Goal: Information Seeking & Learning: Learn about a topic

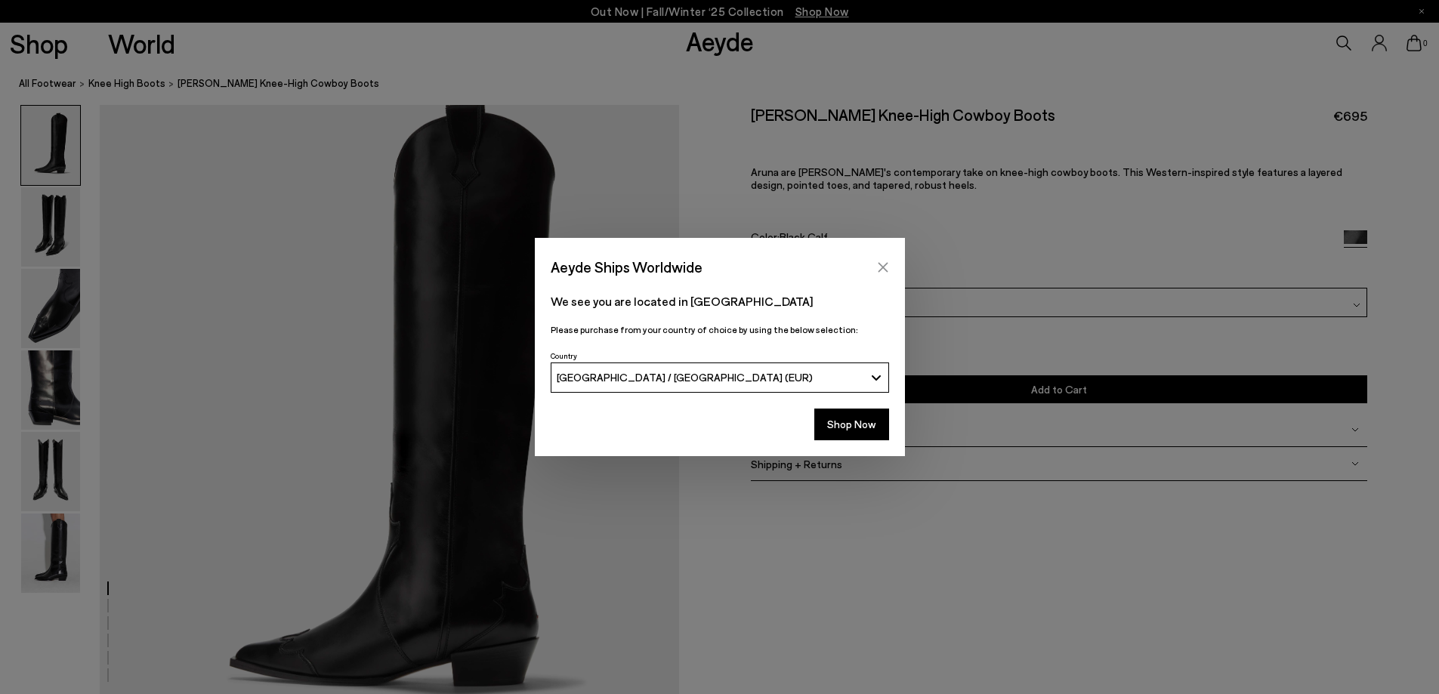
click at [882, 262] on icon "Close" at bounding box center [883, 267] width 12 height 12
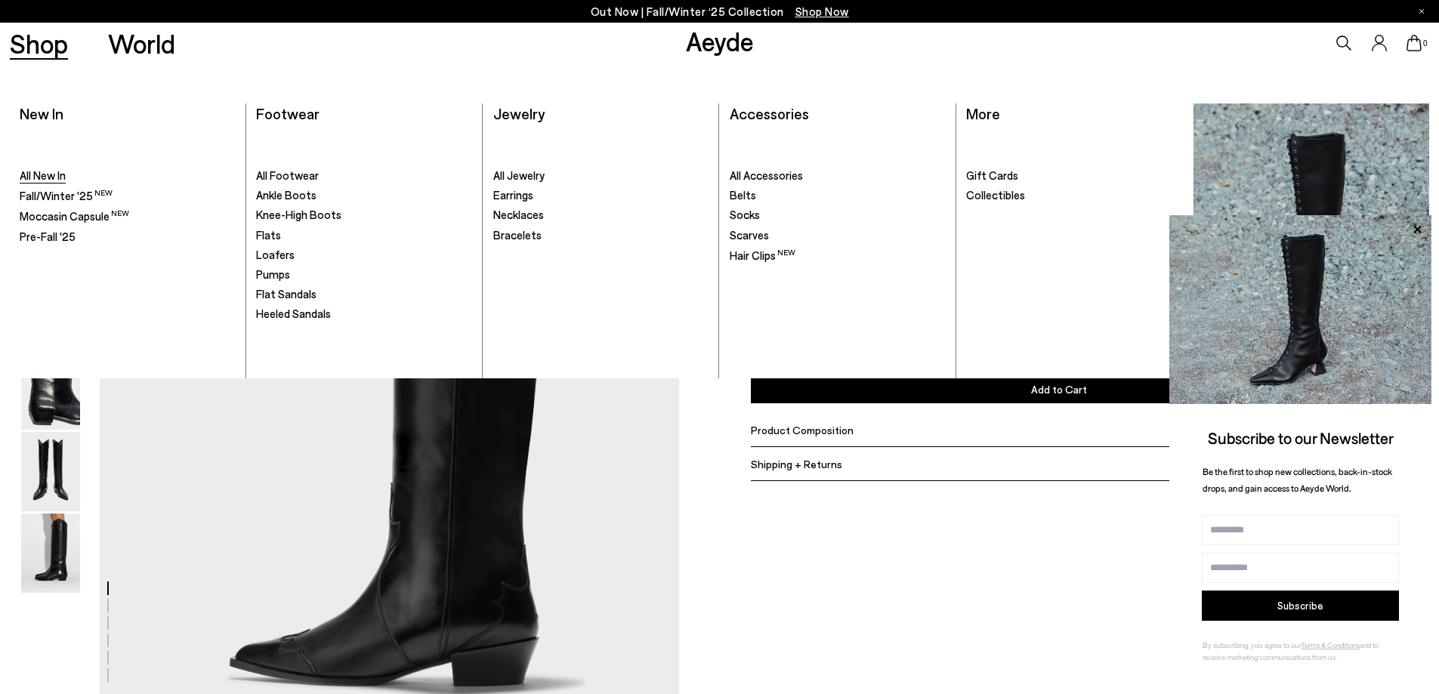
click at [42, 171] on span "All New In" at bounding box center [43, 175] width 46 height 14
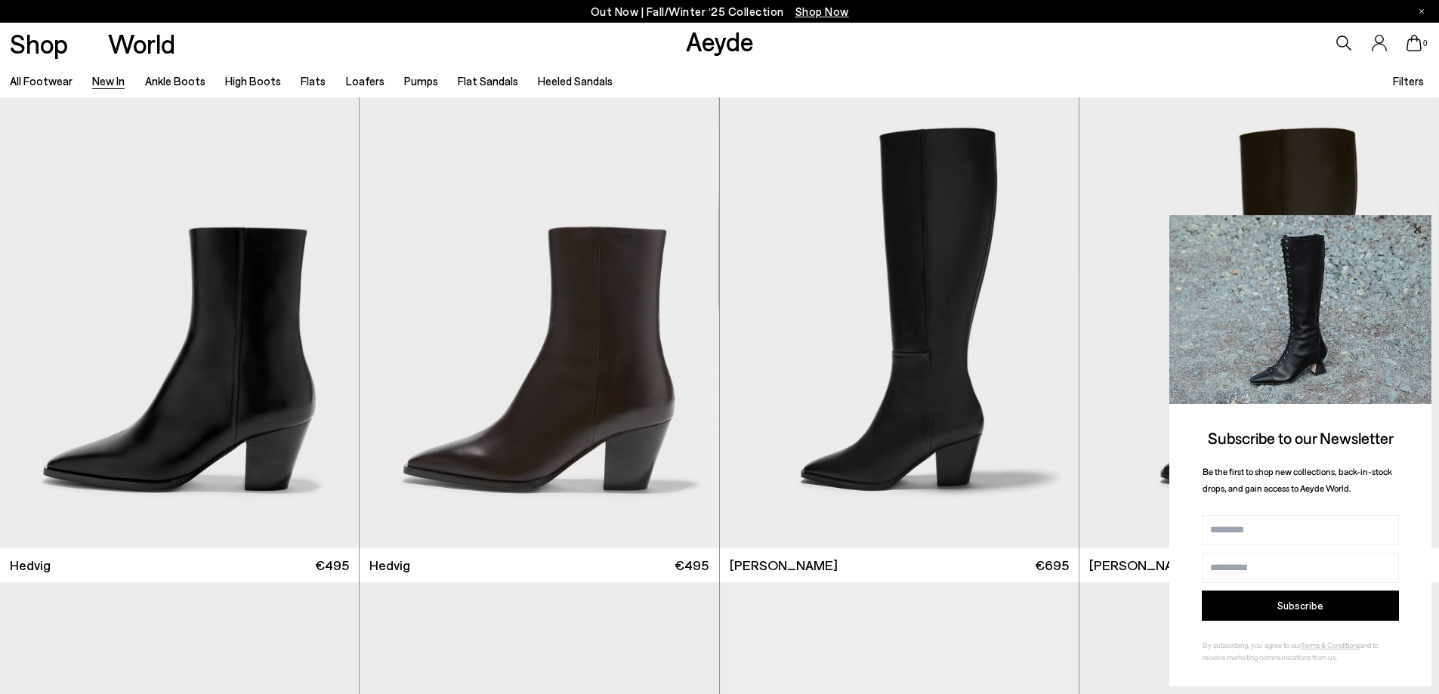
click at [1418, 227] on icon at bounding box center [1417, 230] width 20 height 20
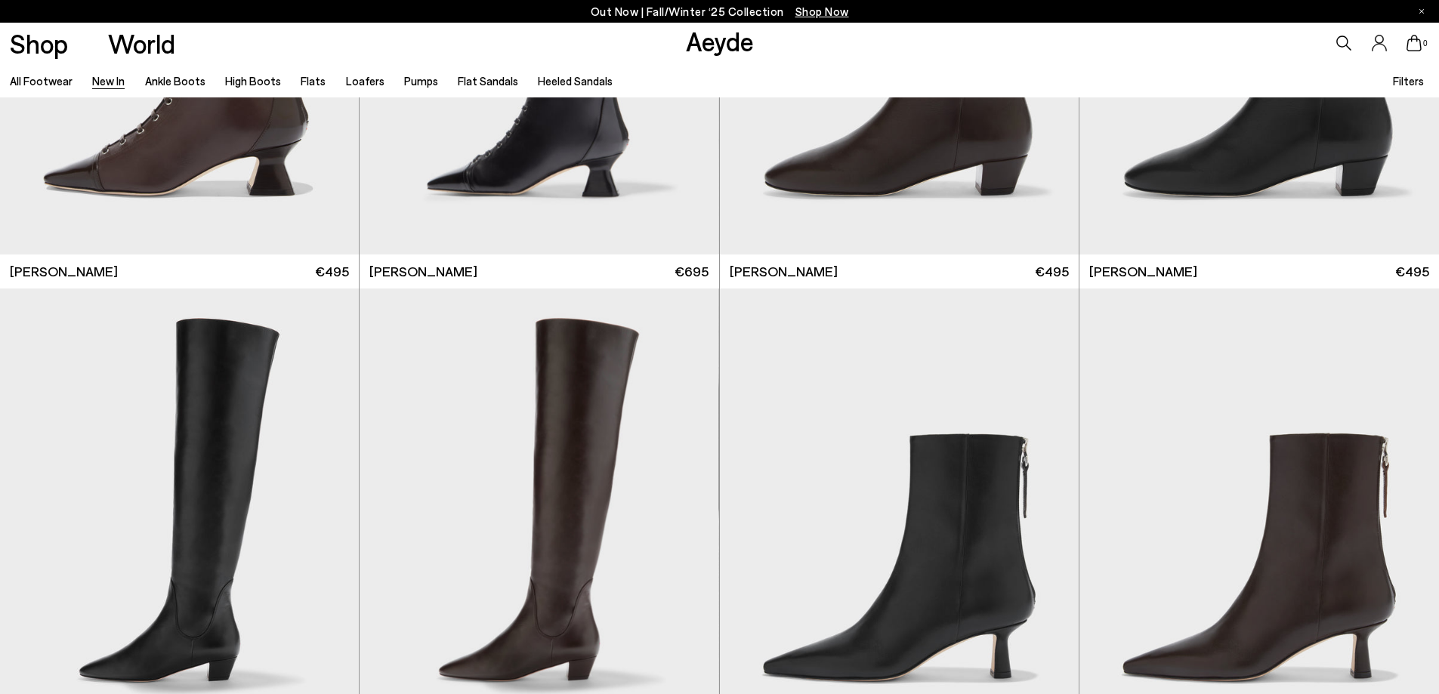
scroll to position [2870, 0]
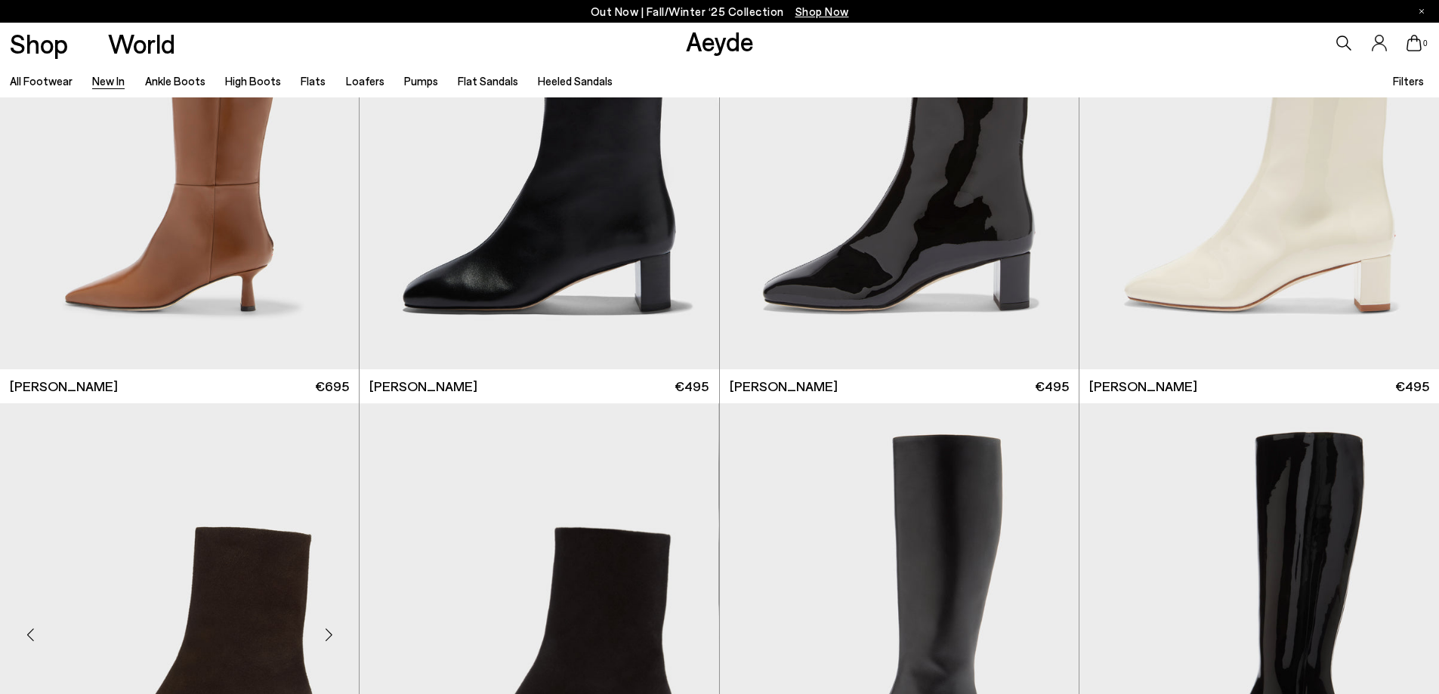
scroll to position [4078, 0]
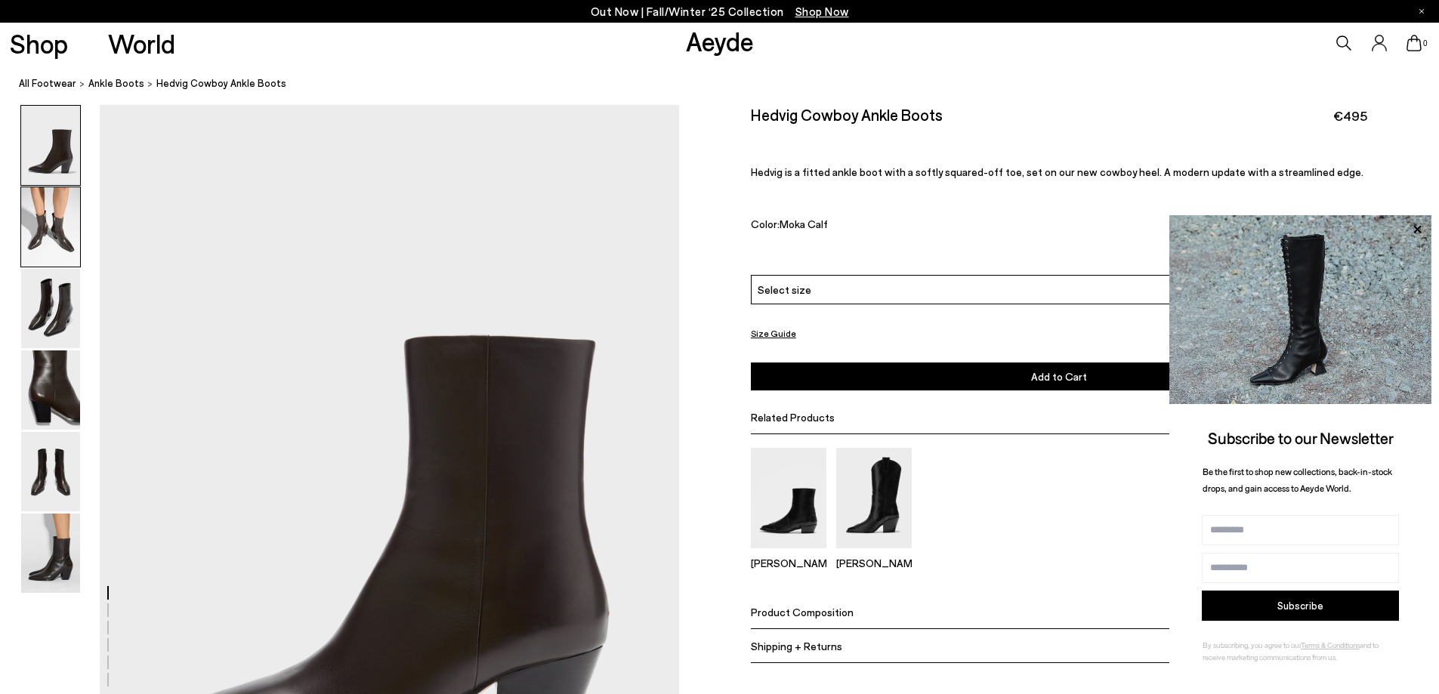
click at [24, 209] on img at bounding box center [50, 226] width 59 height 79
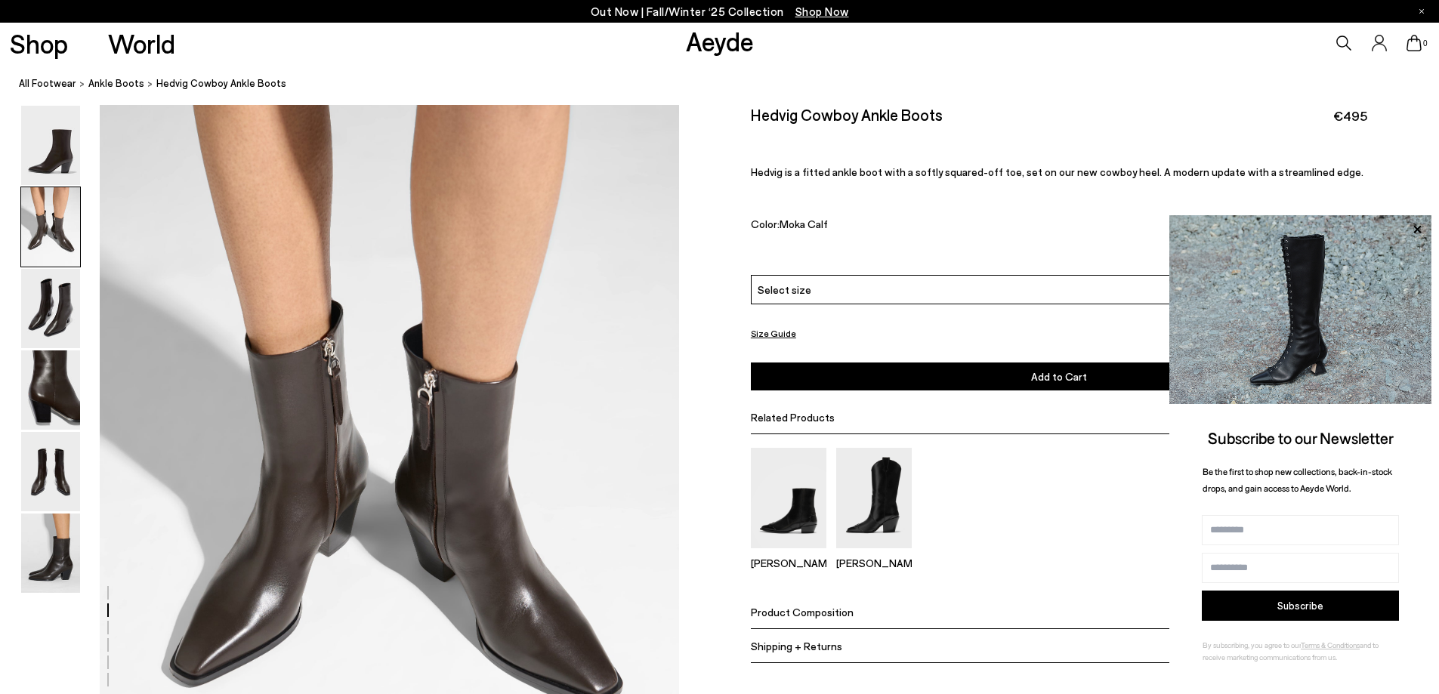
scroll to position [927, 0]
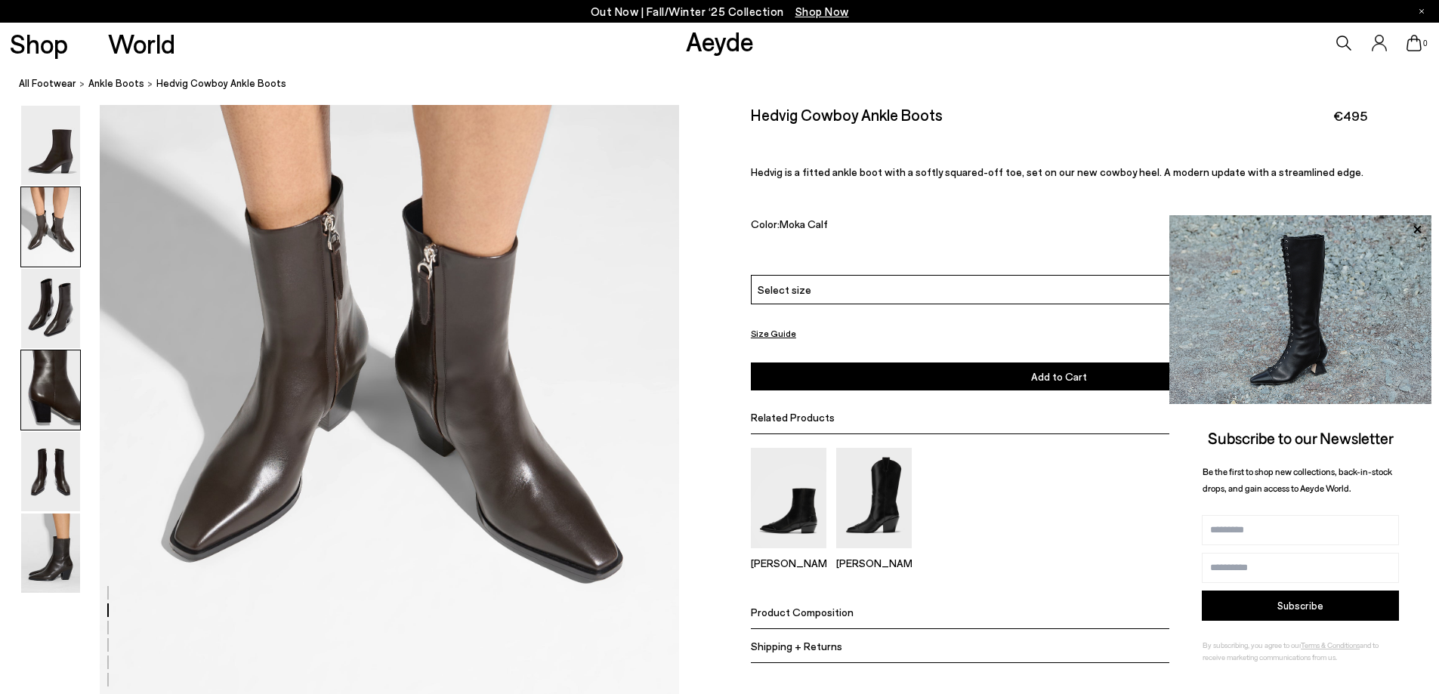
click at [47, 400] on img at bounding box center [50, 389] width 59 height 79
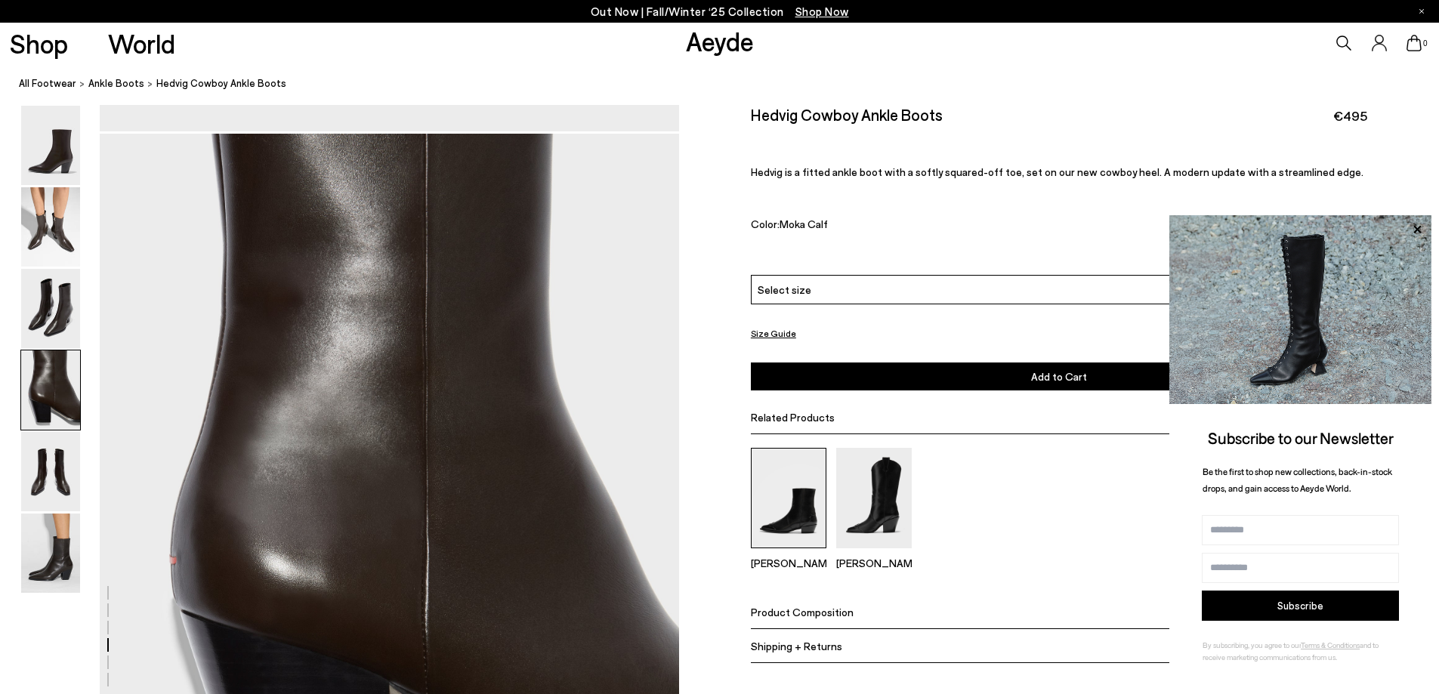
scroll to position [2324, 0]
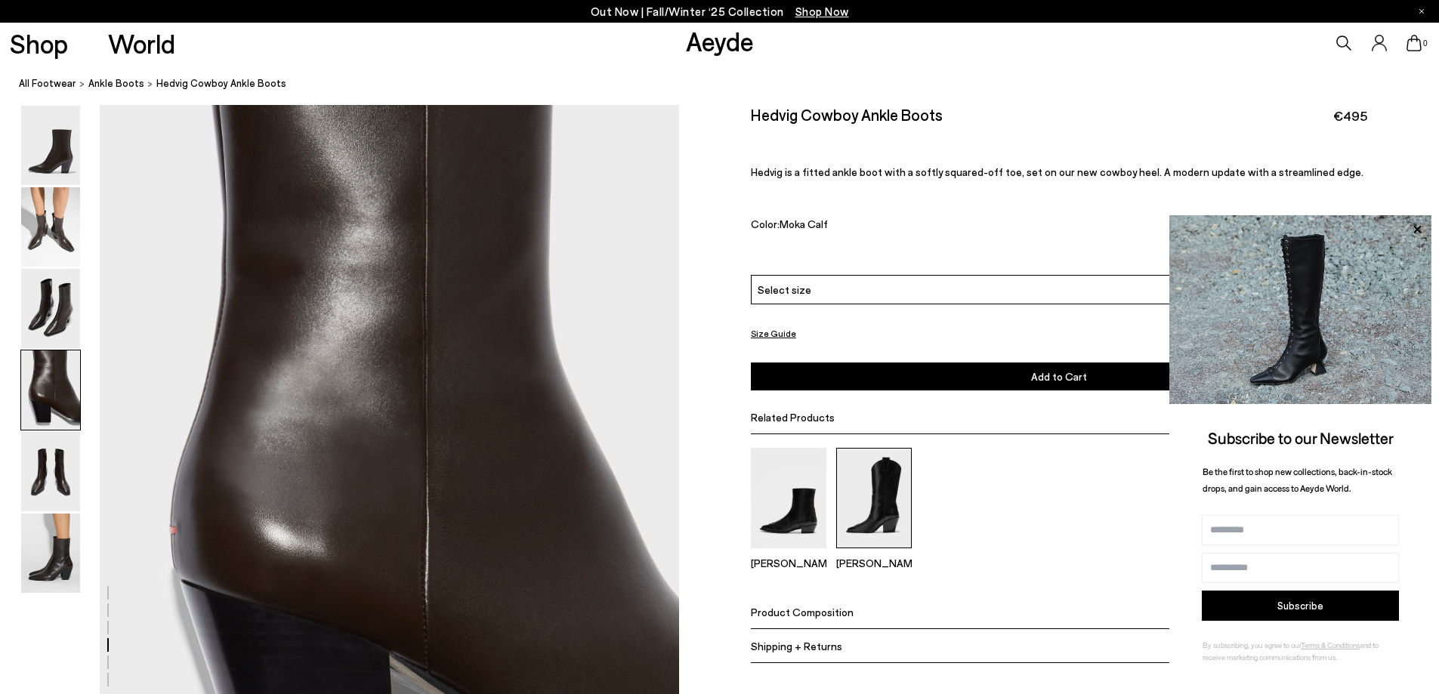
click at [884, 514] on img at bounding box center [874, 498] width 76 height 100
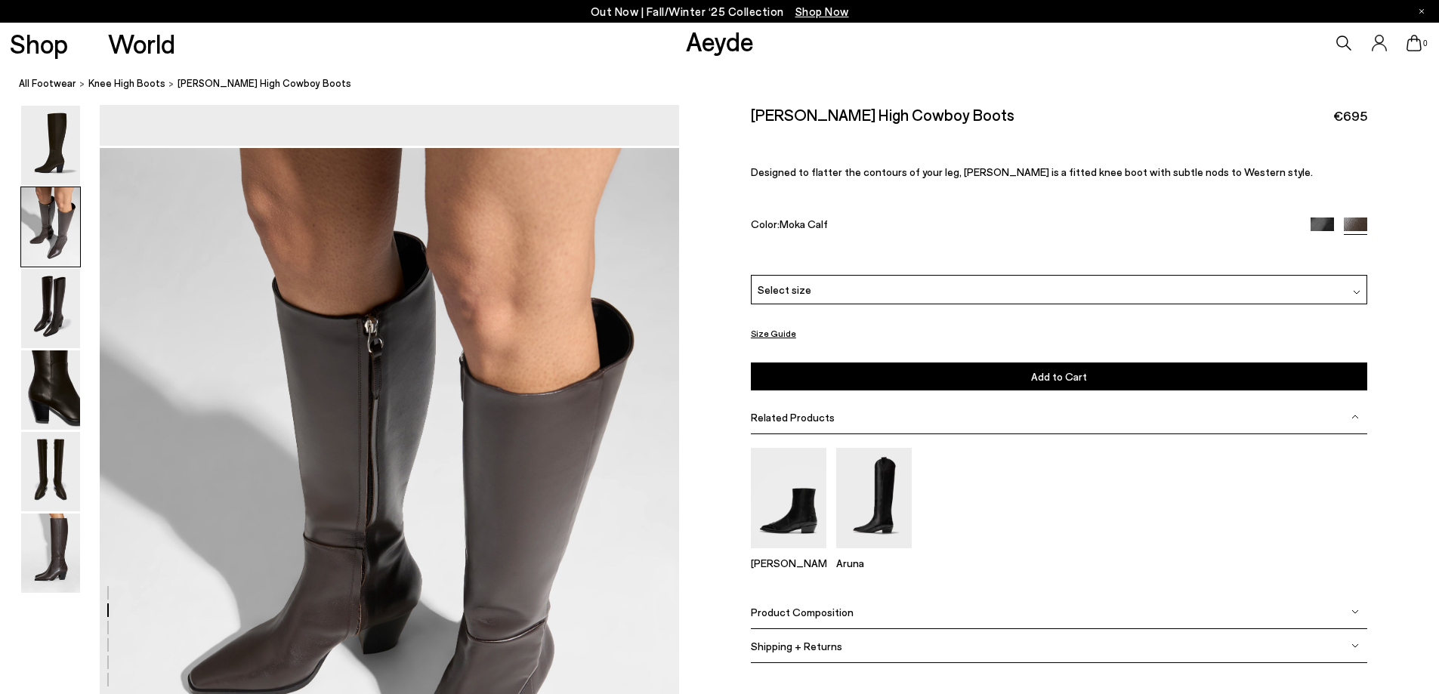
scroll to position [1057, 0]
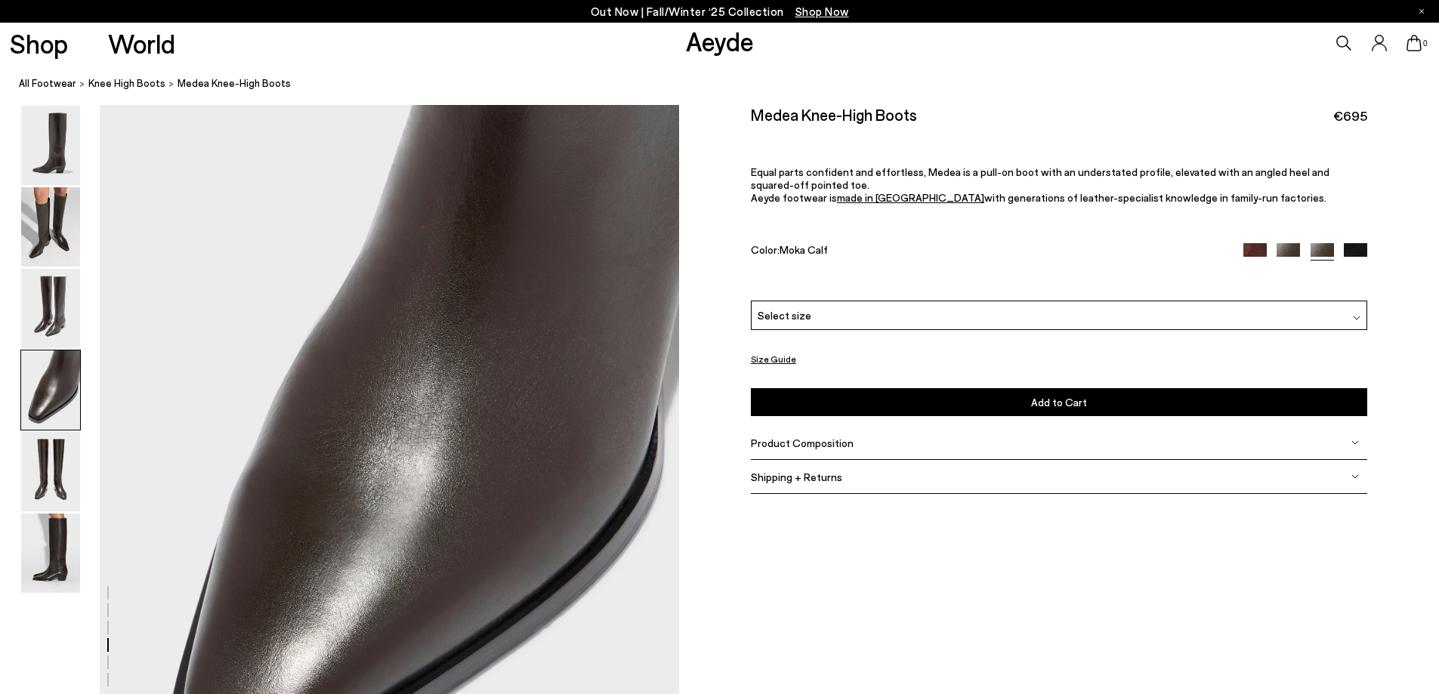
scroll to position [2417, 0]
